Goal: Task Accomplishment & Management: Complete application form

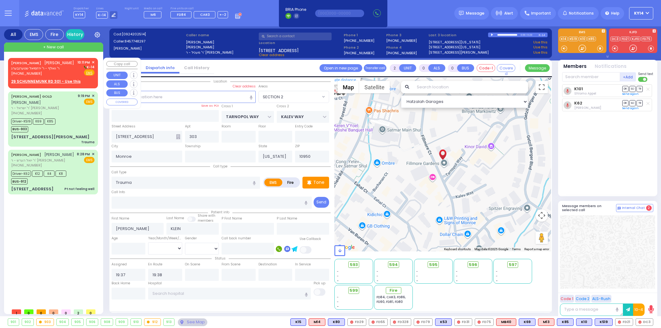
select select "SECTION 2"
select select
click at [41, 63] on link "[PERSON_NAME]" at bounding box center [26, 62] width 30 height 5
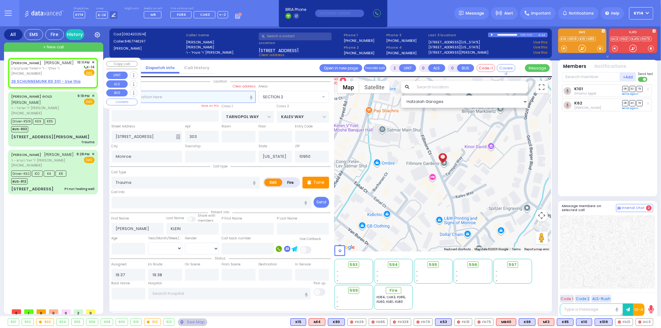
type input "1"
select select
radio input "true"
type input "[PERSON_NAME]"
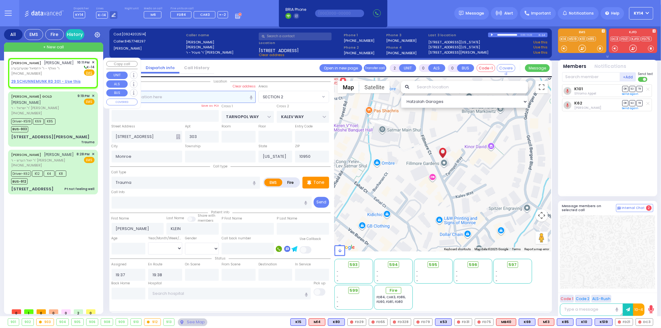
type input "GOLDENBERG"
select select
type input "22:11"
select select "Hatzalah Garages"
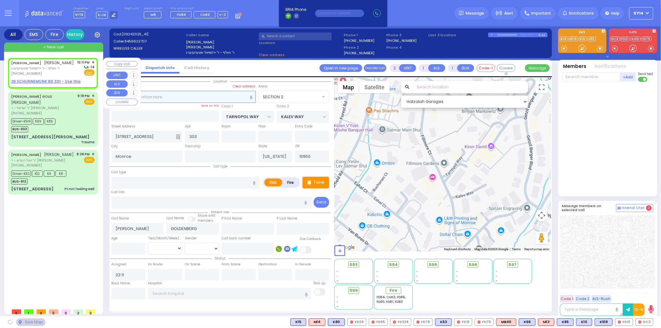
select select
radio input "true"
select select
select select "Hatzalah Garages"
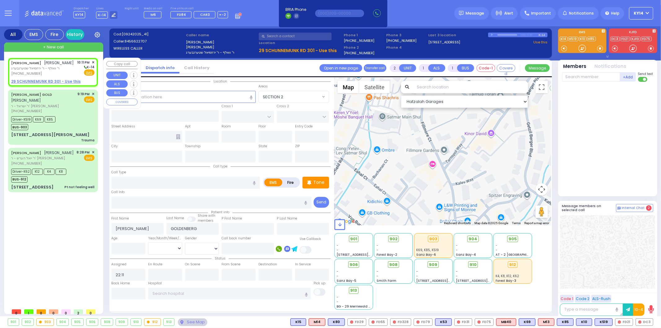
click at [40, 84] on div "[PERSON_NAME] [PERSON_NAME] ר' וואלף - ר' [PERSON_NAME] [PHONE_NUMBER] 10:11 PM…" at bounding box center [52, 72] width 87 height 26
select select
radio input "true"
select select
select select "Hatzalah Garages"
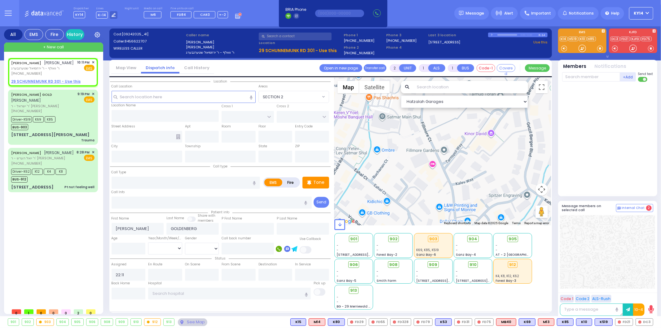
select select
radio input "true"
select select
select select "Hatzalah Garages"
click at [47, 84] on u "29 SCHUNNEMUNK RD 301 - Use this" at bounding box center [45, 81] width 69 height 5
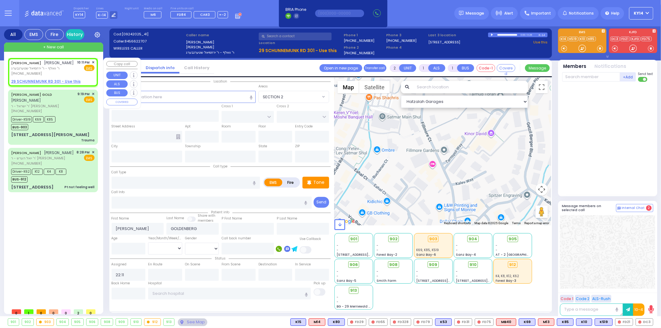
select select
radio input "true"
select select
select select "Hatzalah Garages"
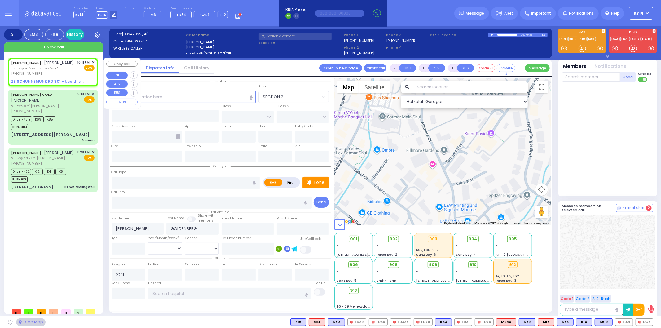
type input "ZENTA RD"
type input "KOSNITZ DR"
type input "29 SCHUNNEMUNK RD"
type input "301"
type input "[PERSON_NAME]"
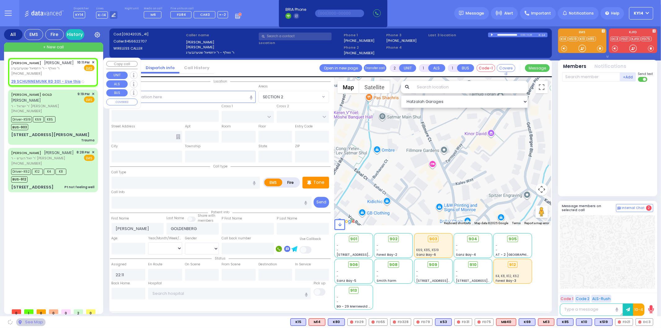
type input "[US_STATE]"
type input "10950"
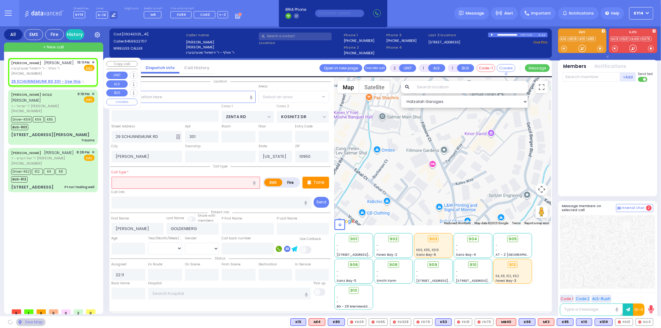
select select "SECTION 2"
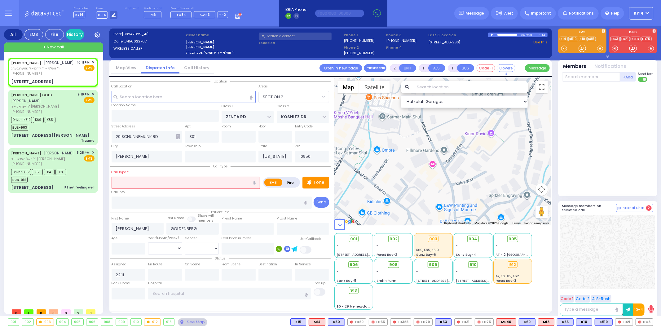
select select
radio input "true"
select select
select select "Hatzalah Garages"
select select "SECTION 2"
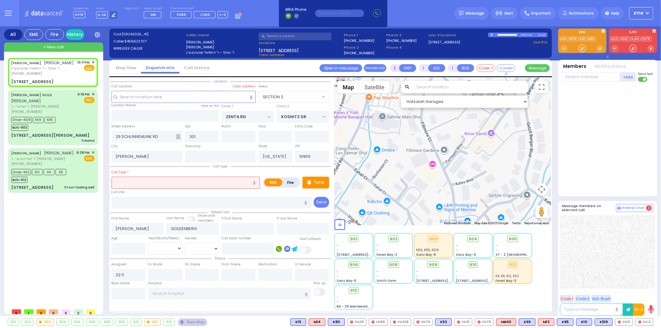
click at [165, 180] on input "text" at bounding box center [186, 183] width 149 height 12
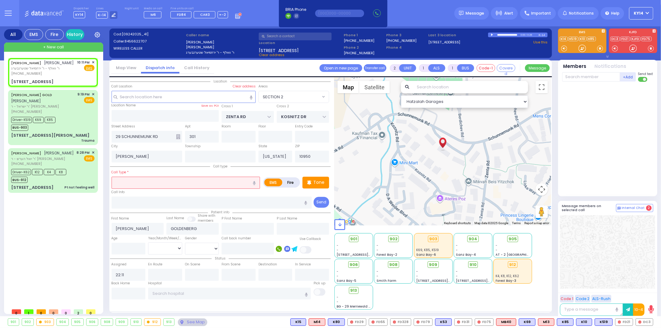
select select
radio input "true"
select select
select select "Hatzalah Garages"
select select "SECTION 2"
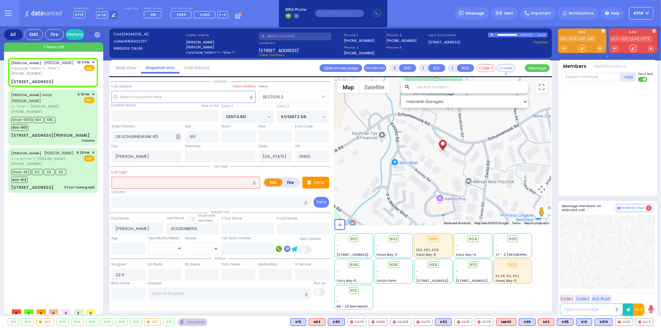
click at [253, 183] on icon "button" at bounding box center [254, 183] width 3 height 4
type input "patient feeling faint"
select select
radio input "true"
select select
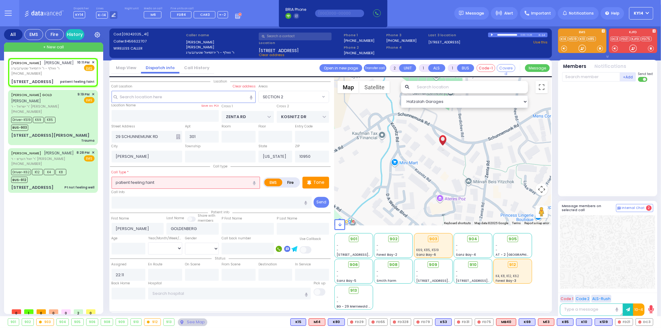
select select "Hatzalah Garages"
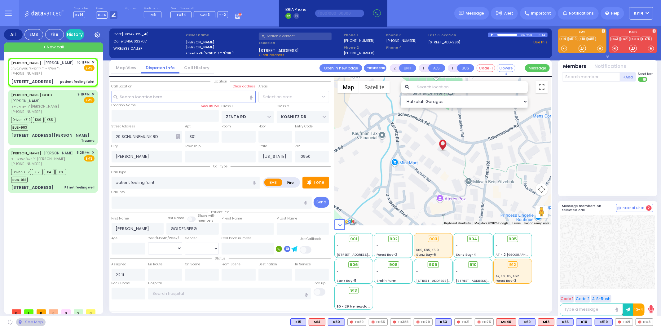
select select "SECTION 2"
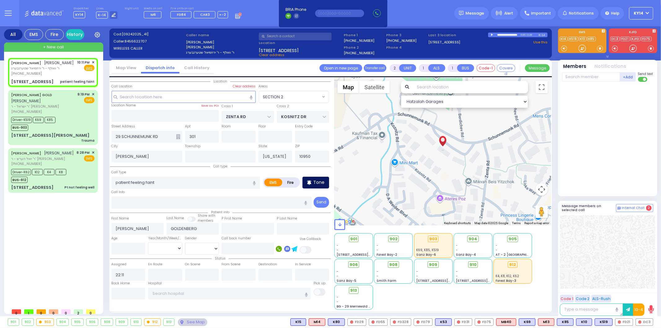
click at [311, 182] on icon at bounding box center [309, 182] width 4 height 5
drag, startPoint x: 137, startPoint y: 245, endPoint x: 147, endPoint y: 241, distance: 11.0
click at [138, 245] on input "number" at bounding box center [129, 249] width 34 height 12
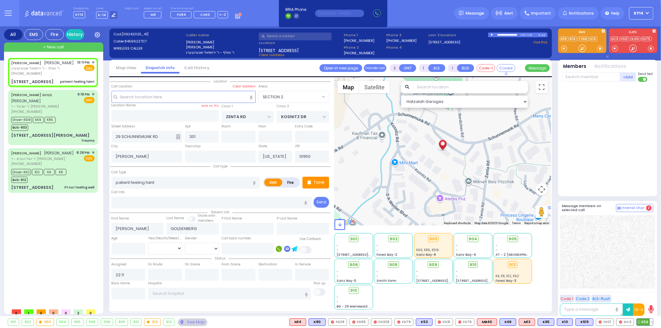
click at [644, 320] on span "K58" at bounding box center [645, 322] width 16 height 7
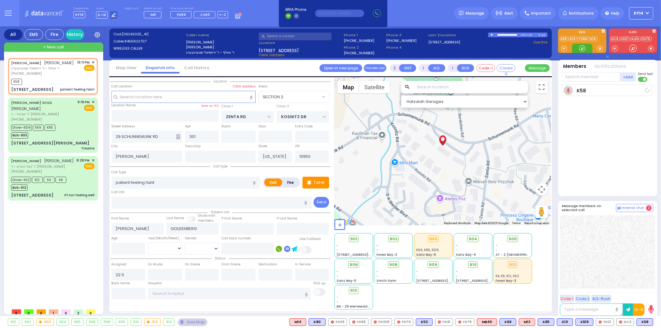
select select
radio input "true"
select select
type input "22:13"
select select "Hatzalah Garages"
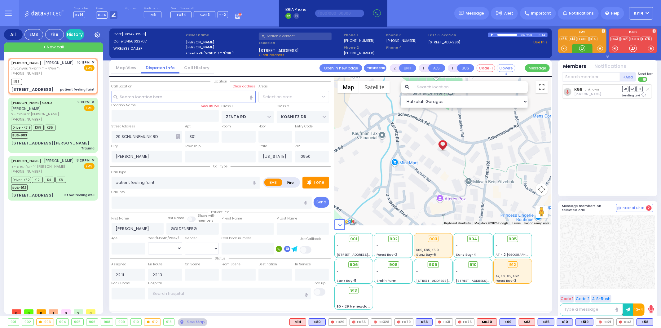
select select
radio input "true"
select select
select select "Hatzalah Garages"
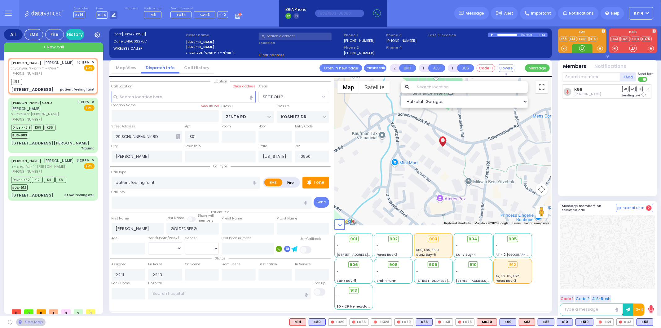
select select "SECTION 2"
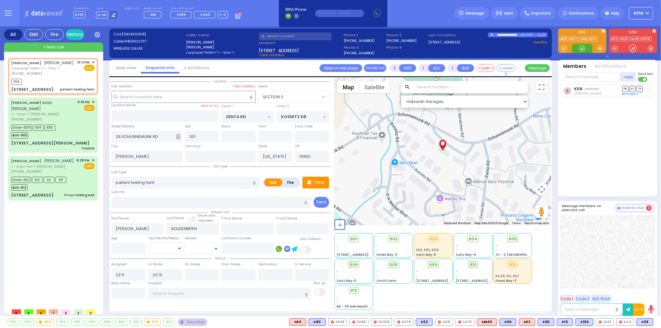
select select "SECTION 2"
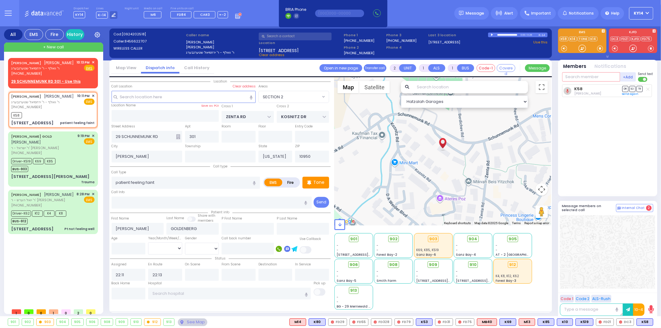
click at [591, 73] on input "text" at bounding box center [591, 76] width 58 height 9
type input "m15"
select select
radio input "true"
select select
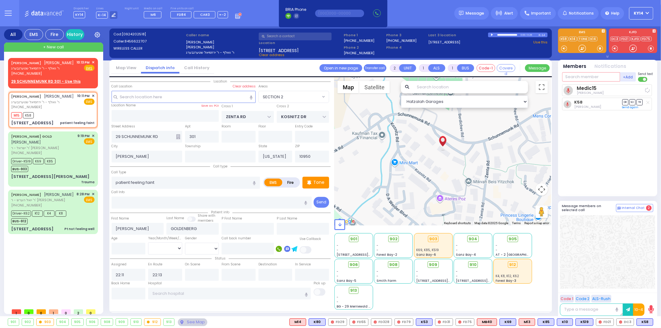
select select "Hatzalah Garages"
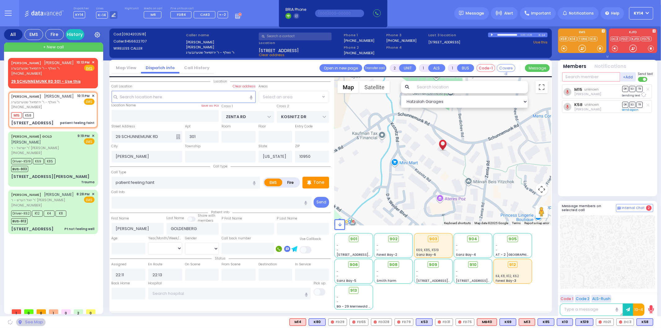
select select "SECTION 2"
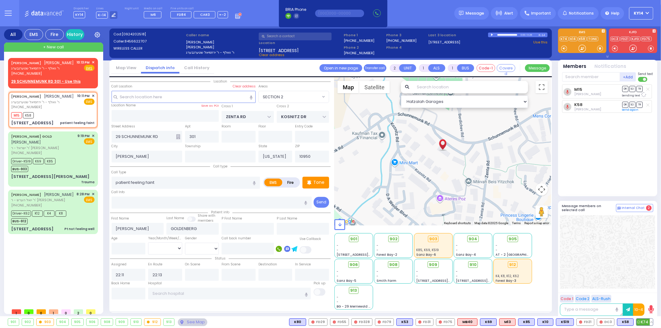
click at [644, 321] on span "K74" at bounding box center [645, 322] width 16 height 7
select select
radio input "true"
select select
select select "Hatzalah Garages"
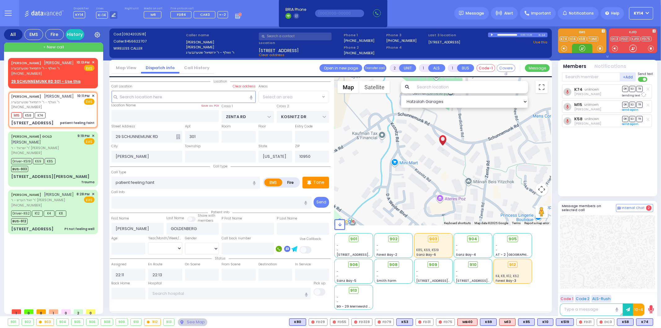
select select "SECTION 2"
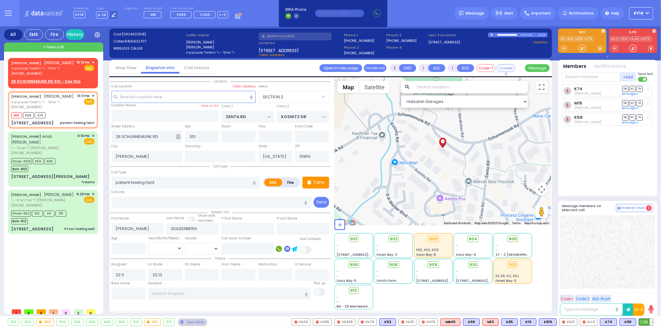
click at [648, 322] on span "K3" at bounding box center [646, 322] width 14 height 7
select select
radio input "true"
select select
select select "Hatzalah Garages"
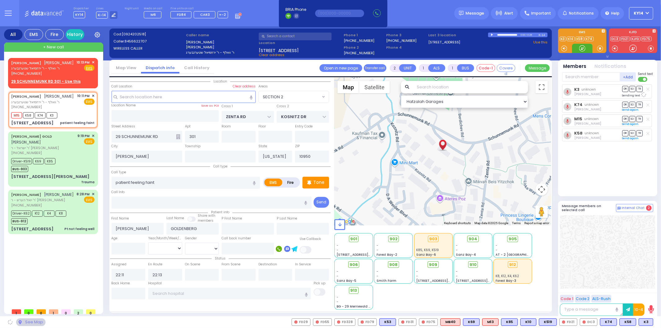
select select "SECTION 2"
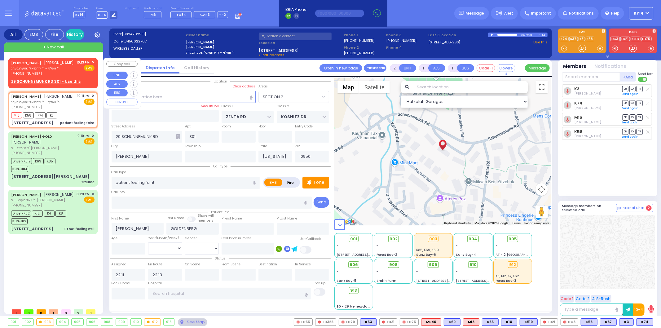
click at [95, 64] on div "10:13 PM ✕ Fire EMS" at bounding box center [86, 68] width 18 height 16
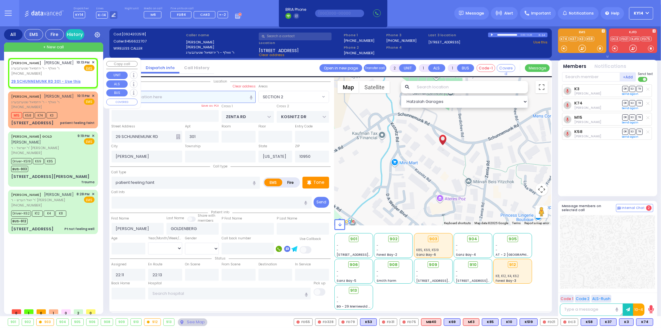
select select
radio input "true"
select select
type input "22:13"
select select "Hatzalah Garages"
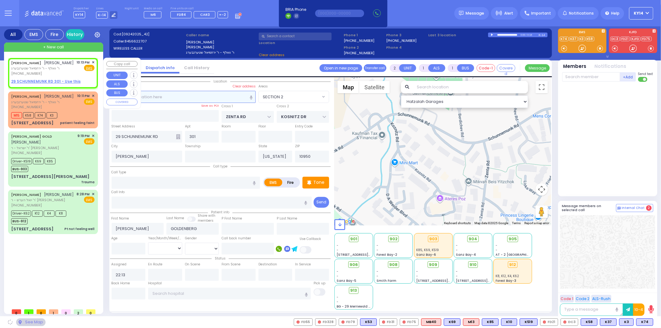
select select
radio input "true"
select select
select select "Hatzalah Garages"
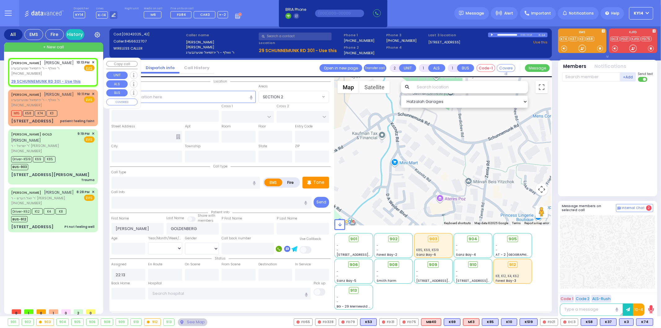
click at [93, 62] on span "✕" at bounding box center [93, 62] width 3 height 5
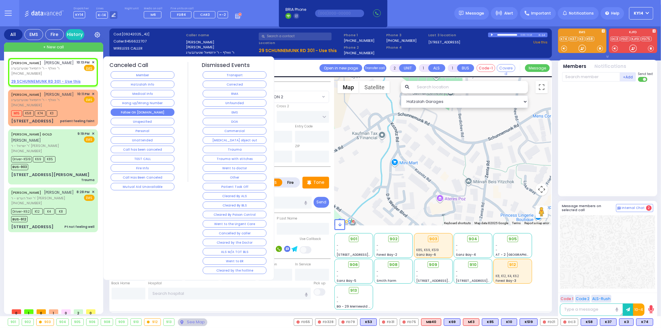
click at [146, 112] on button "Follow On [DOMAIN_NAME]" at bounding box center [143, 112] width 64 height 7
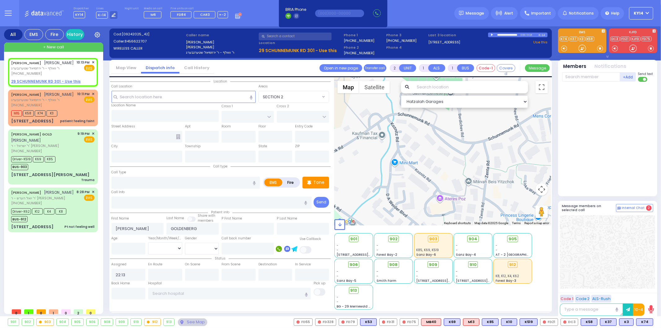
select select
radio input "true"
select select
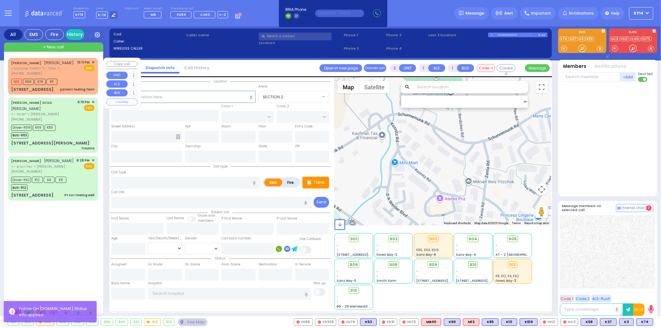
click at [61, 71] on div "[PERSON_NAME] [PERSON_NAME] ר' וואלף - ר' [PERSON_NAME] [PHONE_NUMBER]" at bounding box center [42, 68] width 63 height 16
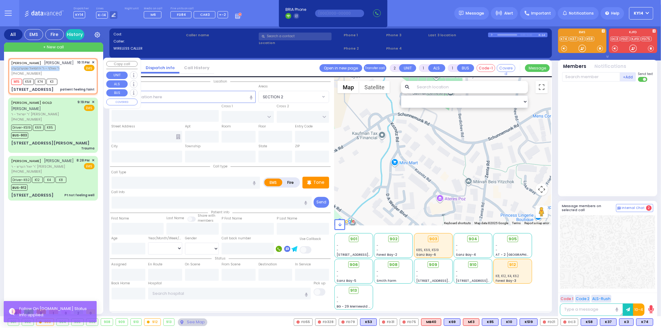
select select
type input "patient feeling faint"
radio input "true"
type input "[PERSON_NAME]"
type input "GOLDENBERG"
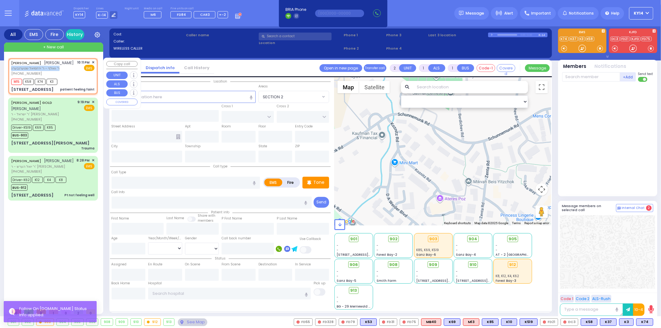
select select
type input "22:11"
type input "22:13"
select select "Hatzalah Garages"
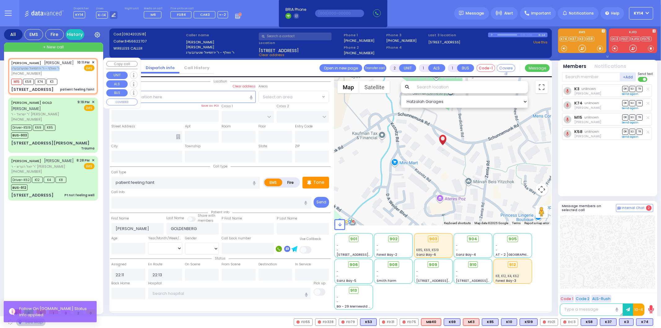
type input "ZENTA RD"
type input "KOSNITZ DR"
type input "29 SCHUNNEMUNK RD"
type input "301"
type input "[PERSON_NAME]"
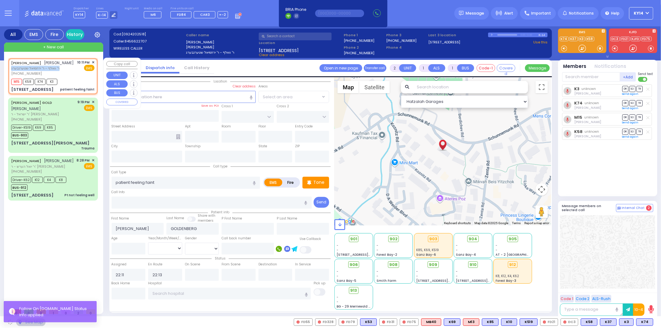
type input "[US_STATE]"
type input "10950"
select select "SECTION 2"
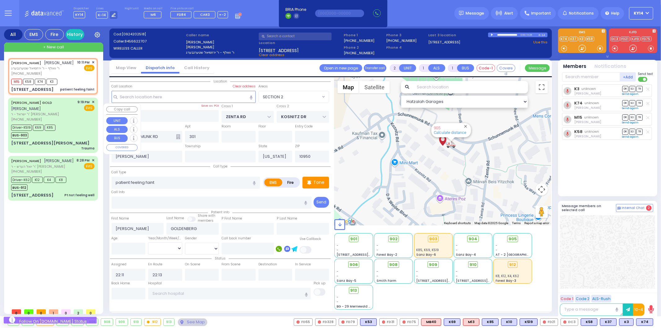
drag, startPoint x: 67, startPoint y: 123, endPoint x: 71, endPoint y: 126, distance: 4.7
click at [70, 124] on div "Driver-K519 K69 K85 BUS-903" at bounding box center [52, 131] width 83 height 16
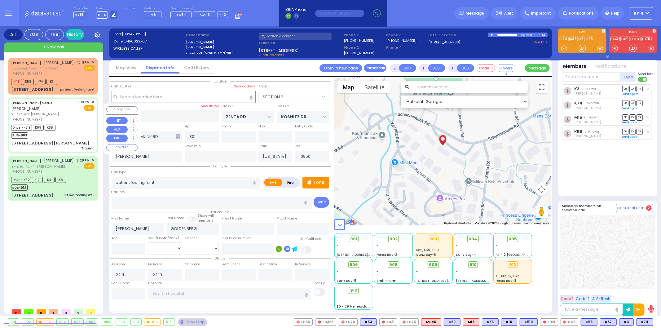
type input "6"
select select
type input "Trauma"
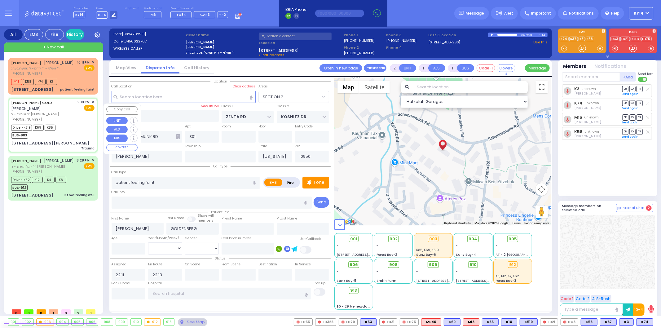
radio input "true"
type input "[PERSON_NAME]"
type input "GOLD"
type input "Burech"
type input "Gold"
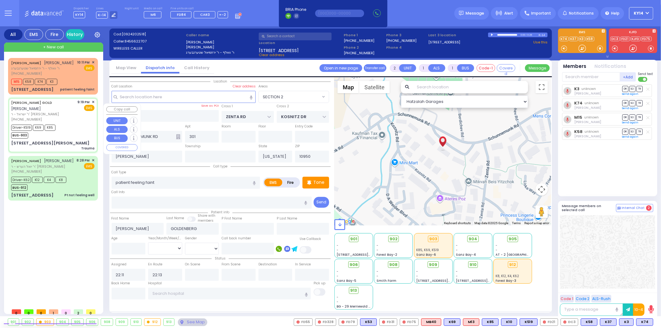
type input "2"
select select "Year"
select select "[DEMOGRAPHIC_DATA]"
type input "21:19"
type input "21:21"
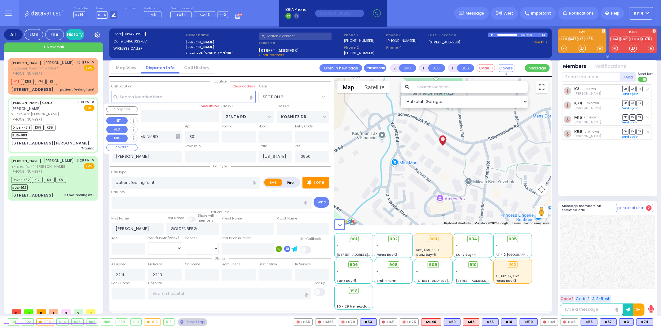
type input "21:23"
type input "21:40"
type input "22:10"
type input "22:25"
type input "[GEOGRAPHIC_DATA] [STREET_ADDRESS][PERSON_NAME]"
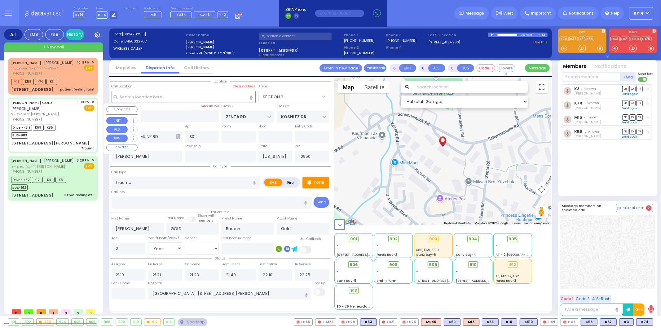
select select "Hatzalah Garages"
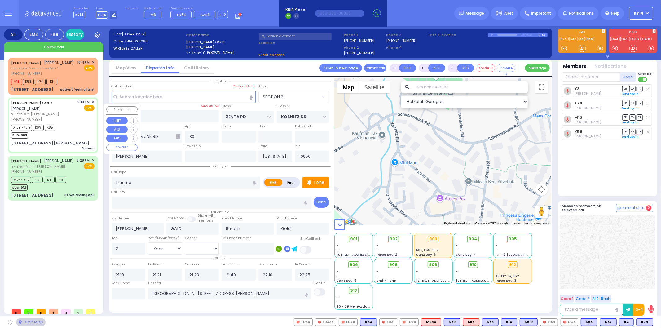
type input "SATMAR DR"
type input "TAYLOR COURT"
type input "13 [PERSON_NAME] CT"
type input "312"
type input "Monroe"
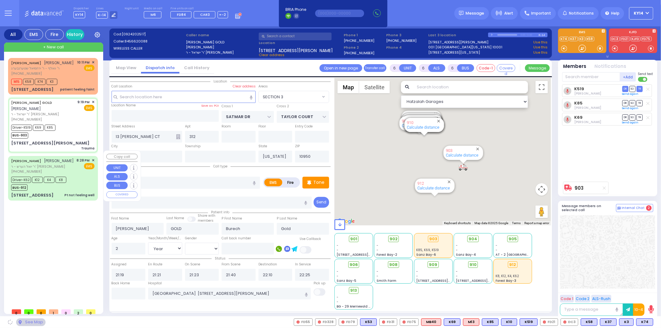
select select "SECTION 3"
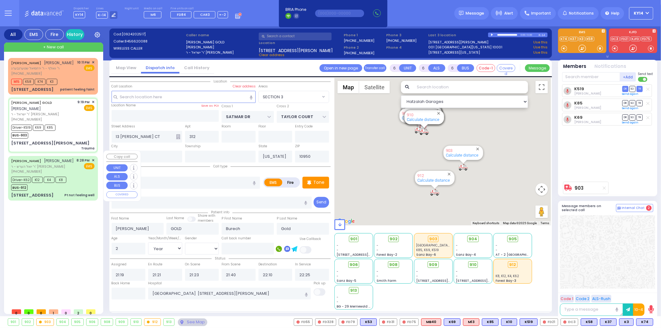
drag, startPoint x: 70, startPoint y: 157, endPoint x: 71, endPoint y: 152, distance: 5.3
click at [70, 158] on div "[PERSON_NAME] [PERSON_NAME]" at bounding box center [42, 161] width 63 height 6
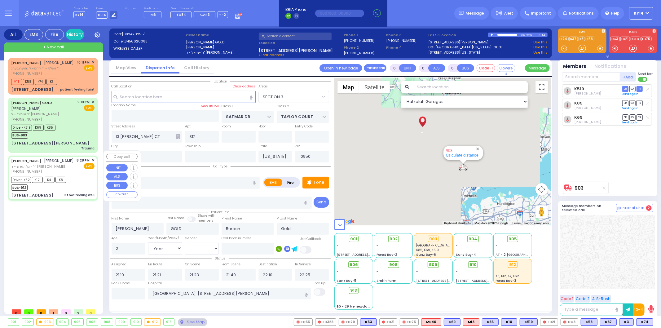
select select
type input "Pt not feeling well"
radio input "true"
type input "[PERSON_NAME]"
type input "MOSHKOWITZ"
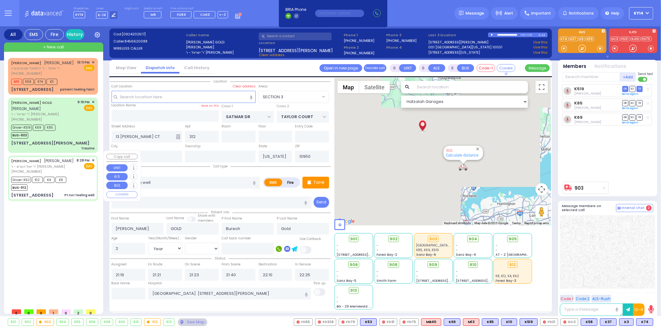
type input "[PERSON_NAME]"
type input "1"
select select "Year"
select select "[DEMOGRAPHIC_DATA]"
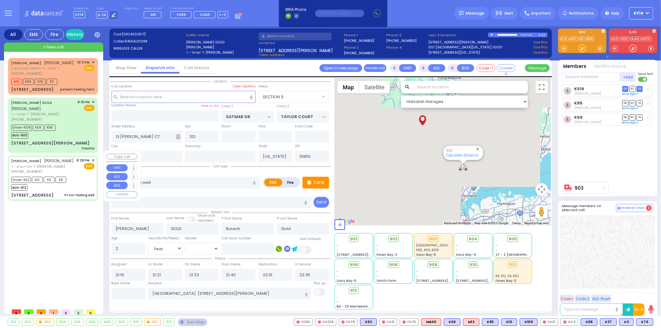
type input "20:28"
type input "20:31"
type input "20:34"
type input "20:55"
type input "21:44"
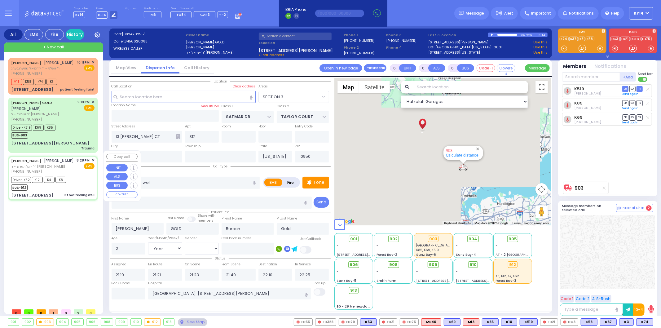
type input "22:01"
type input "[US_STATE][GEOGRAPHIC_DATA]- [GEOGRAPHIC_DATA] [STREET_ADDRESS][US_STATE]"
select select "Hatzalah Garages"
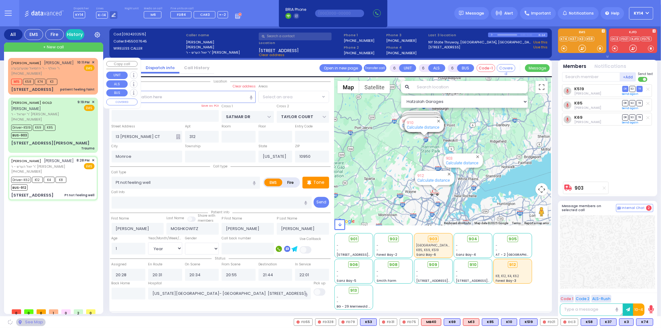
type input "PAKSH PL"
type input "[GEOGRAPHIC_DATA]"
type input "[STREET_ADDRESS]"
type input "101"
type input "[PERSON_NAME]"
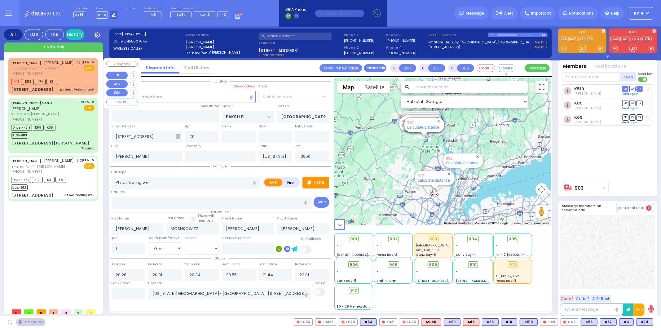
select select "ATZEI TAMURIM"
click at [76, 76] on div "[PERSON_NAME] [PERSON_NAME] ר' וואלף - ר' [PERSON_NAME] [PHONE_NUMBER] 10:11 PM…" at bounding box center [52, 68] width 83 height 16
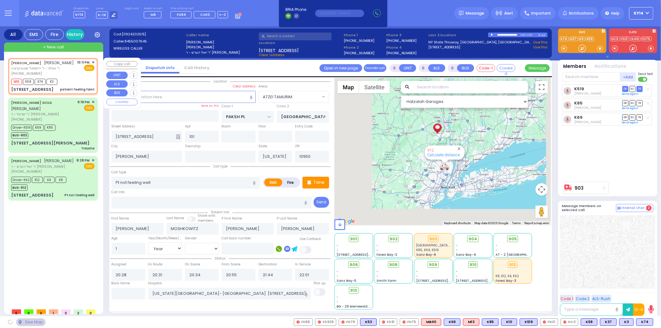
type input "2"
type input "1"
select select
type input "patient feeling faint"
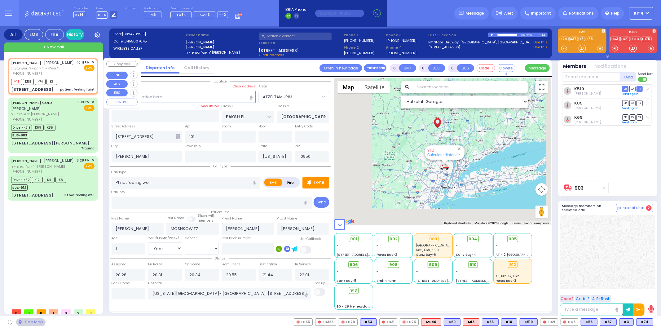
radio input "true"
type input "[PERSON_NAME]"
type input "GOLDENBERG"
select select
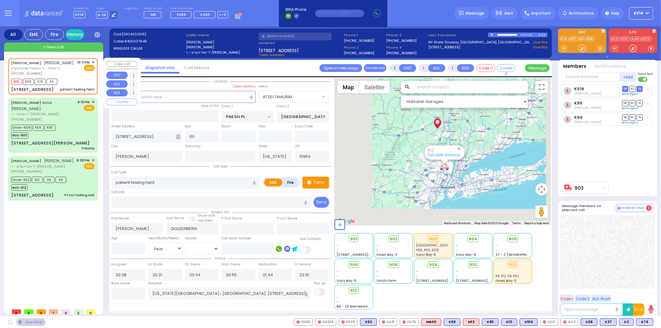
type input "22:11"
type input "22:13"
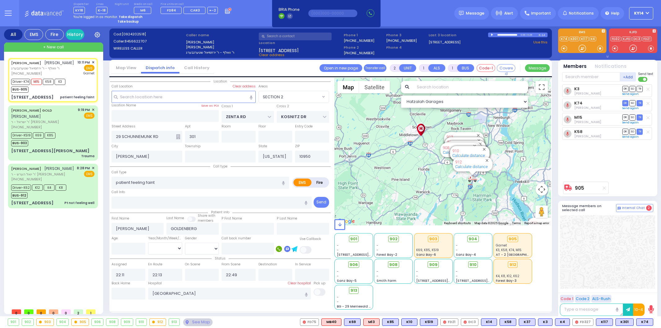
select select "SECTION 2"
select select
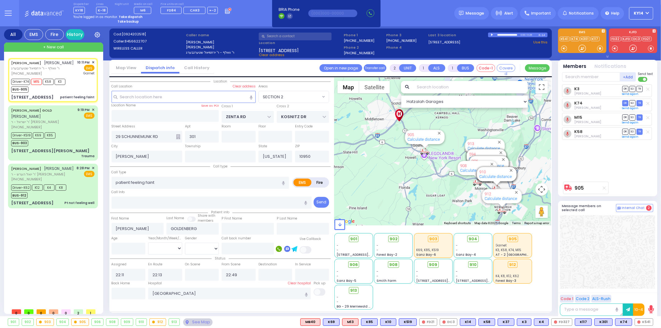
type input "6"
select select
radio input "true"
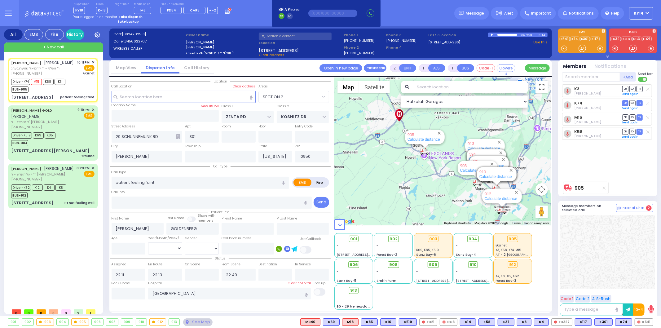
type input "Unknown"
select select "Year"
select select "Hatzalah Garages"
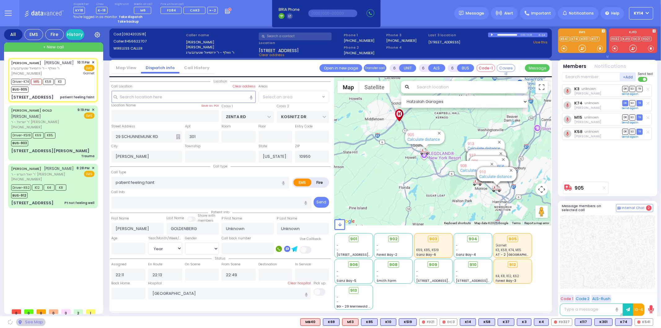
select select "SECTION 2"
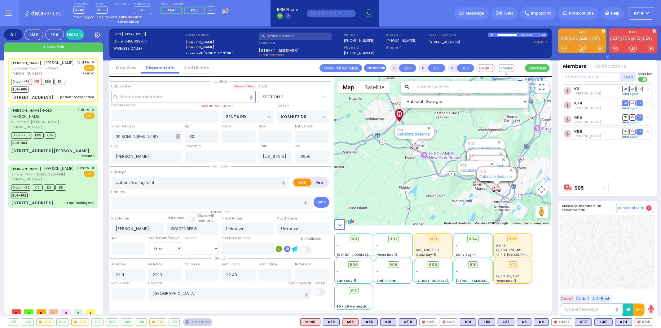
select select
radio input "true"
type input "Yocheved"
type input "Goldenberg"
type input "50"
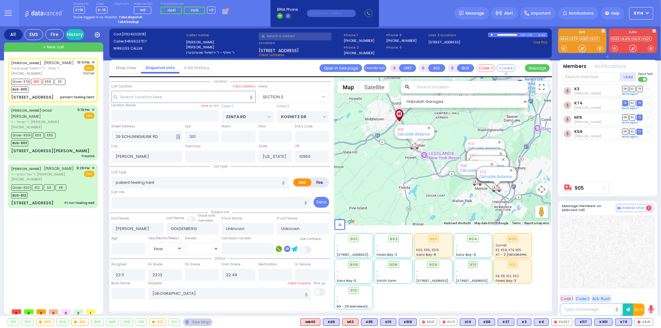
select select "Year"
select select "[DEMOGRAPHIC_DATA]"
select select "Hatzalah Garages"
select select "SECTION 2"
select select
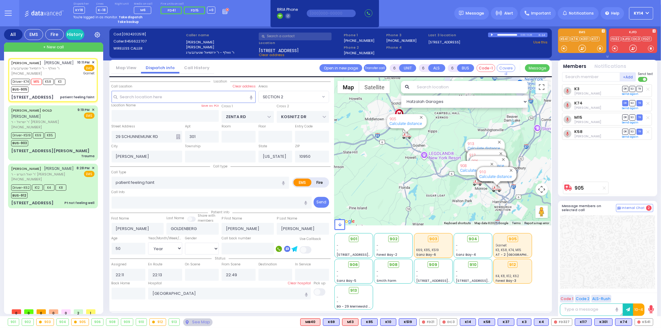
radio input "true"
select select "Year"
select select "[DEMOGRAPHIC_DATA]"
select select "Hatzalah Garages"
select select "SECTION 2"
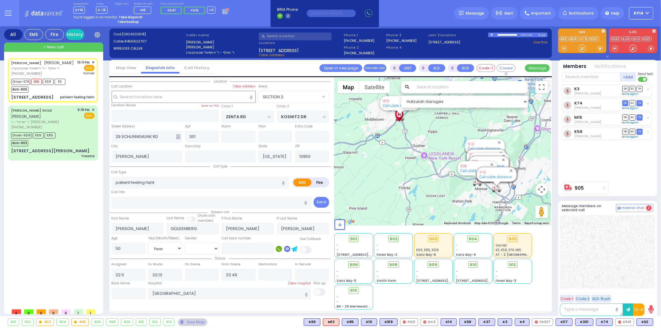
select select
radio input "true"
select select "Year"
select select "[DEMOGRAPHIC_DATA]"
select select "Hatzalah Garages"
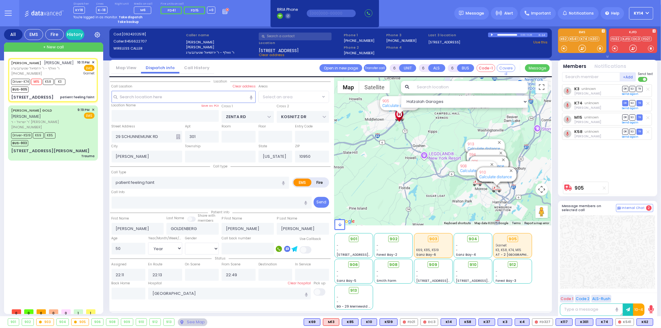
select select "SECTION 2"
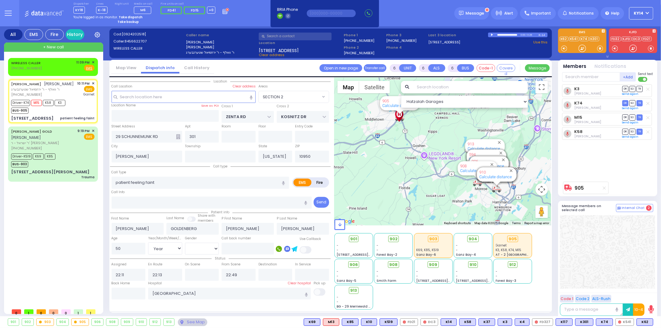
select select
radio input "true"
select select "Year"
select select "[DEMOGRAPHIC_DATA]"
select select "Hatzalah Garages"
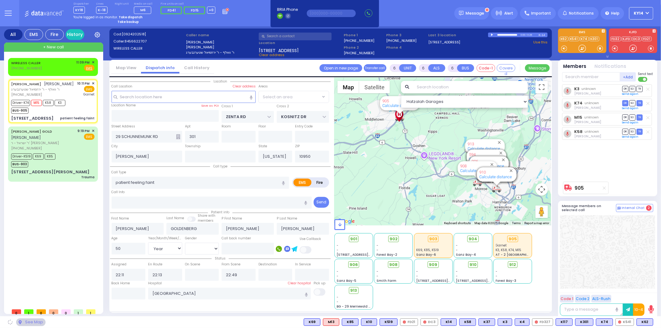
select select "SECTION 2"
select select
radio input "true"
select select "Year"
select select "[DEMOGRAPHIC_DATA]"
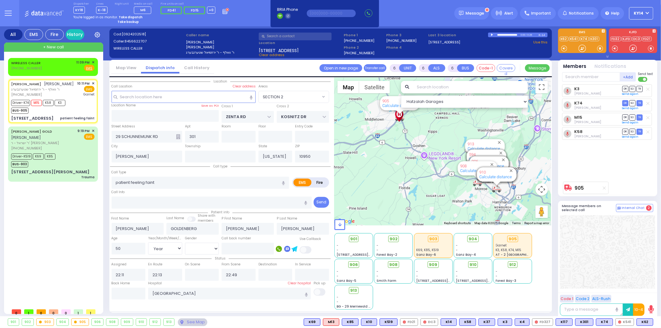
select select "Hatzalah Garages"
select select "SECTION 2"
select select
radio input "true"
select select "Year"
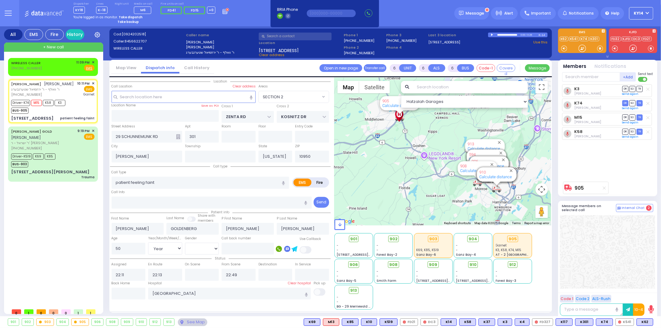
select select "[DEMOGRAPHIC_DATA]"
type input "22:15"
type input "22:40"
type input "23:11"
select select "Hatzalah Garages"
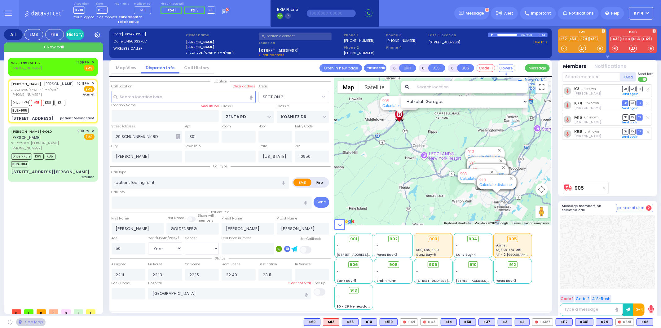
select select "SECTION 2"
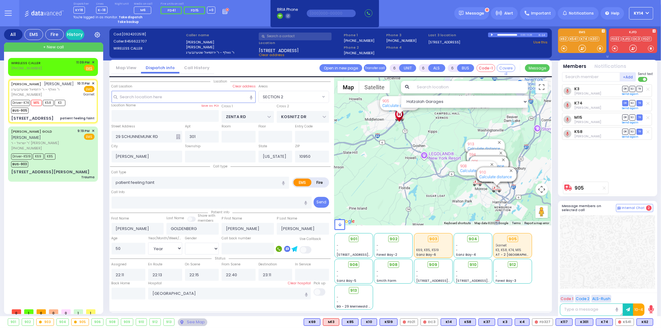
select select
radio input "true"
select select "Year"
select select "[DEMOGRAPHIC_DATA]"
select select "Hatzalah Garages"
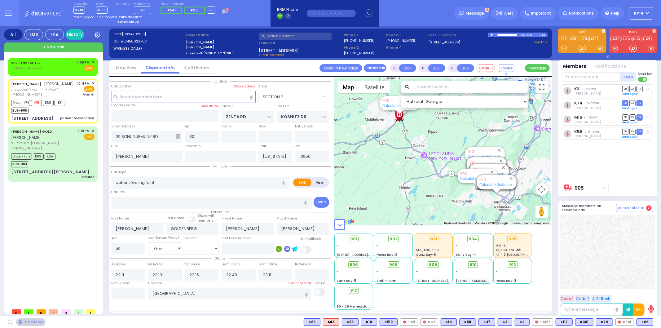
select select "SECTION 2"
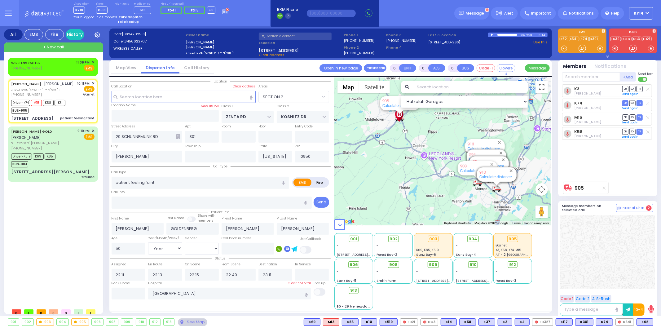
select select
radio input "true"
select select "Year"
select select "[DEMOGRAPHIC_DATA]"
select select "Hatzalah Garages"
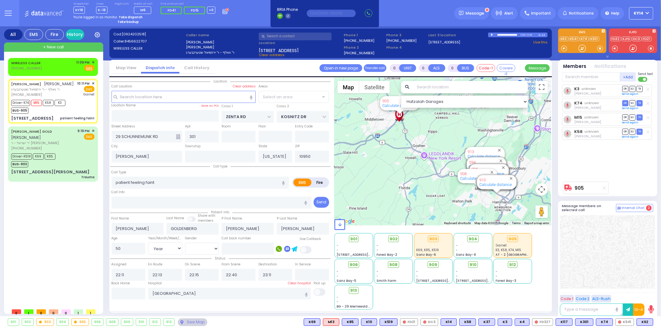
select select "SECTION 2"
select select
radio input "true"
select select "Year"
select select "[DEMOGRAPHIC_DATA]"
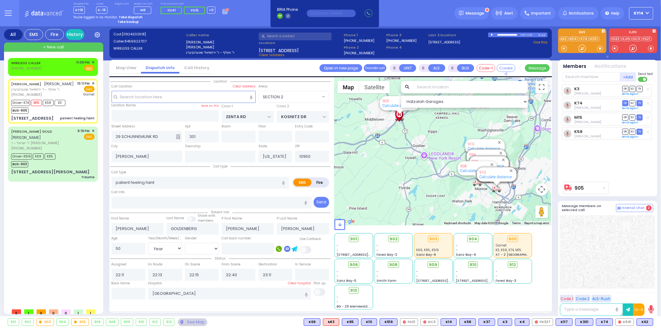
select select "Hatzalah Garages"
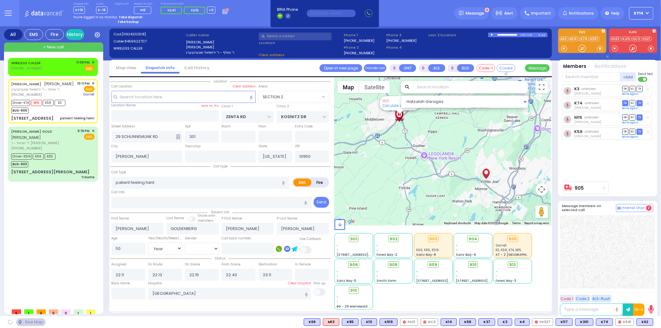
select select "SECTION 2"
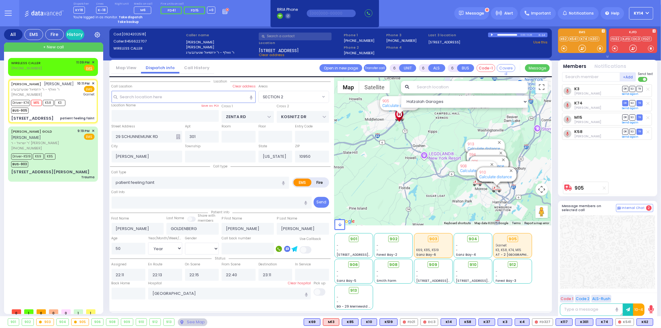
select select
radio input "true"
select select "Year"
select select "[DEMOGRAPHIC_DATA]"
select select "Hatzalah Garages"
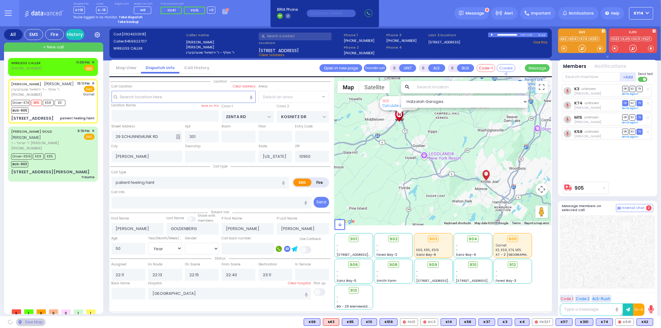
select select "SECTION 2"
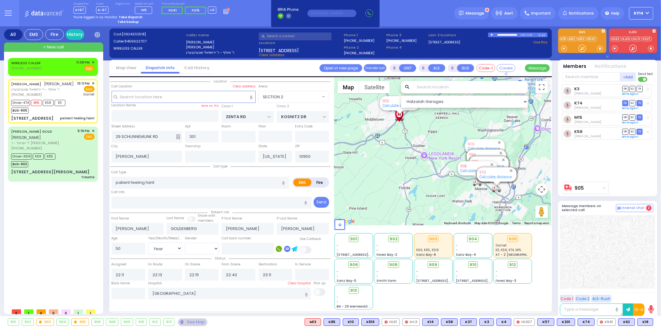
select select
radio input "true"
select select "Year"
select select "[DEMOGRAPHIC_DATA]"
select select "Hatzalah Garages"
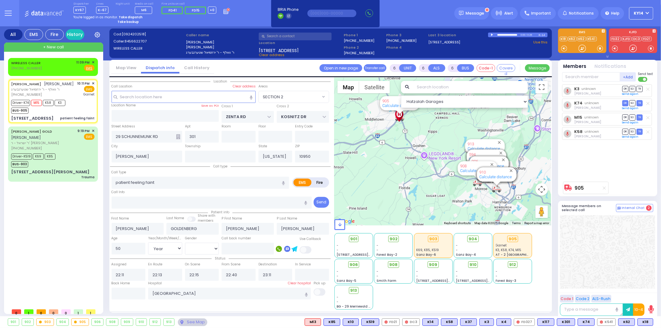
select select "SECTION 2"
select select
radio input "true"
select select "Year"
select select "[DEMOGRAPHIC_DATA]"
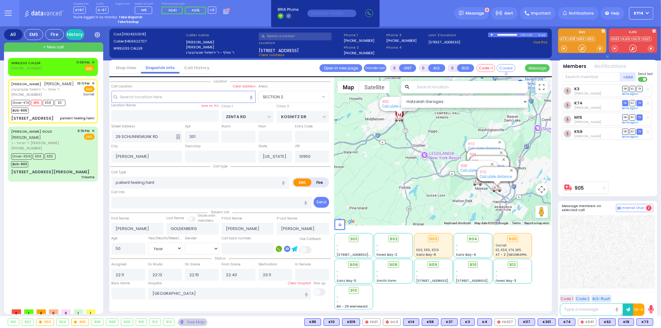
select select "Hatzalah Garages"
select select "SECTION 2"
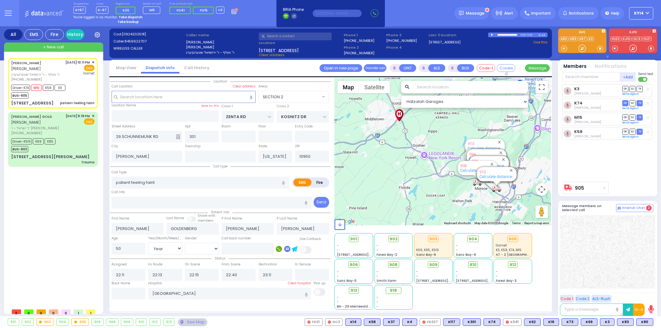
select select "SECTION 2"
select select "Year"
select select "[DEMOGRAPHIC_DATA]"
select select
radio input "true"
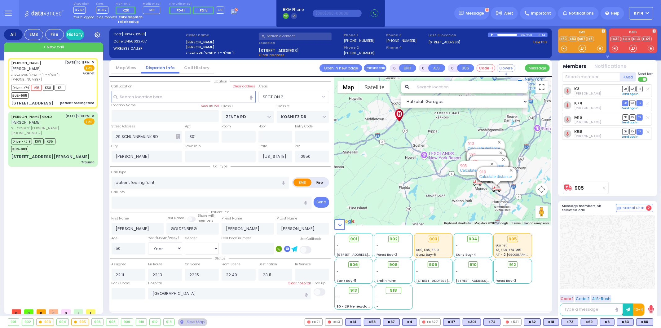
select select "Year"
select select "[DEMOGRAPHIC_DATA]"
type input "00:03"
select select "Hatzalah Garages"
select select "SECTION 2"
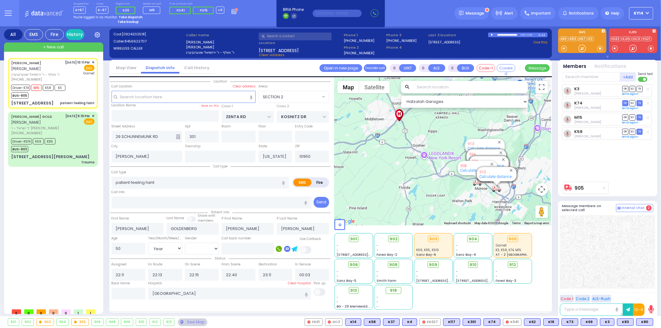
select select
radio input "true"
select select "Year"
select select "[DEMOGRAPHIC_DATA]"
select select "Hatzalah Garages"
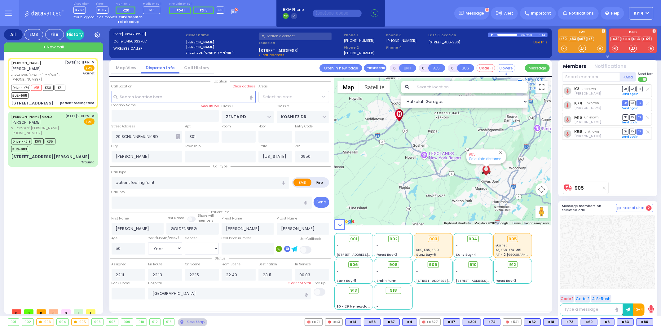
select select "SECTION 2"
